Goal: Information Seeking & Learning: Learn about a topic

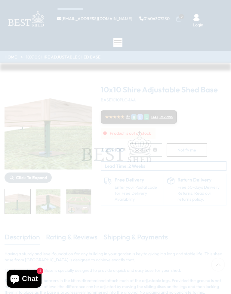
click at [221, 7] on span at bounding box center [115, 147] width 231 height 294
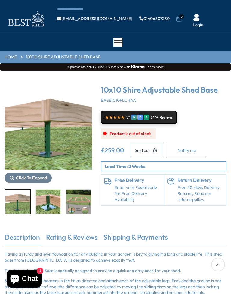
click at [216, 16] on ul "[EMAIL_ADDRESS][DOMAIN_NAME] 01406307230 0 Login" at bounding box center [141, 18] width 169 height 19
click at [223, 18] on ul "info@bestshed.co.uk 01406307230 0 Login" at bounding box center [141, 18] width 169 height 19
